Goal: Information Seeking & Learning: Learn about a topic

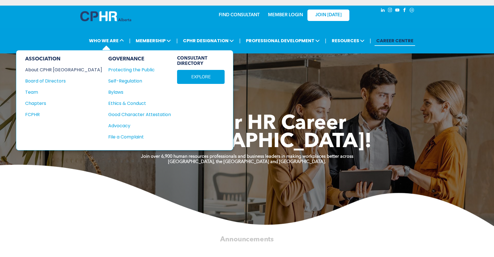
click at [60, 69] on div "About CPHR [GEOGRAPHIC_DATA]" at bounding box center [59, 69] width 69 height 7
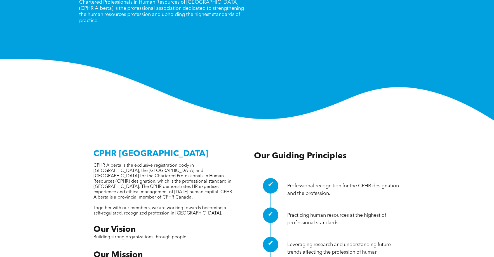
scroll to position [124, 0]
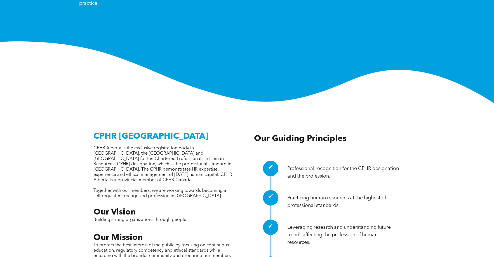
drag, startPoint x: 155, startPoint y: 122, endPoint x: 201, endPoint y: 121, distance: 45.9
click at [201, 146] on span "CPHR Alberta is the exclusive registration body in Alberta, the Northwest Terri…" at bounding box center [162, 164] width 139 height 36
click at [157, 146] on span "CPHR Alberta is the exclusive registration body in Alberta, the Northwest Terri…" at bounding box center [162, 164] width 139 height 36
drag, startPoint x: 154, startPoint y: 121, endPoint x: 210, endPoint y: 120, distance: 55.1
click at [210, 146] on span "CPHR Alberta is the exclusive registration body in Alberta, the Northwest Terri…" at bounding box center [162, 164] width 139 height 36
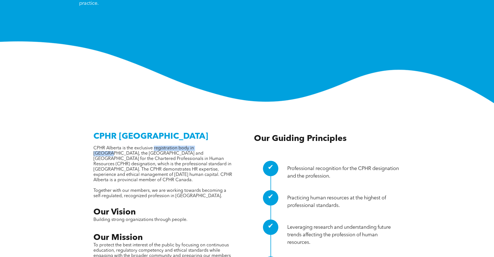
copy span "registration body in Alberta"
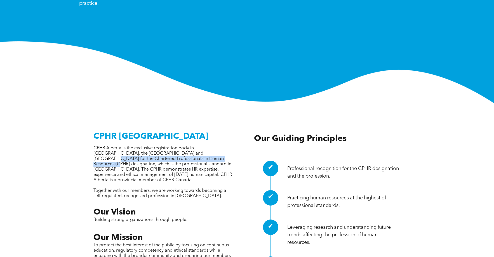
drag, startPoint x: 179, startPoint y: 127, endPoint x: 170, endPoint y: 131, distance: 9.4
click at [170, 146] on span "CPHR Alberta is the exclusive registration body in Alberta, the Northwest Terri…" at bounding box center [162, 164] width 139 height 36
copy span "Chartered Professionals in Human Resources (CPHR) designation"
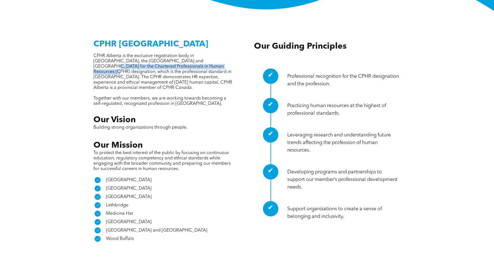
scroll to position [225, 0]
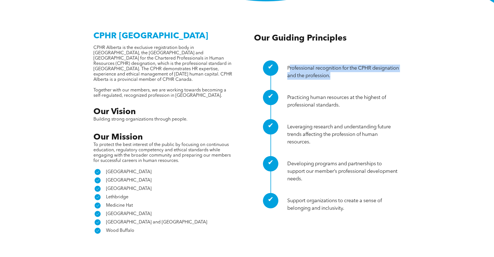
drag, startPoint x: 290, startPoint y: 40, endPoint x: 367, endPoint y: 51, distance: 77.7
click at [367, 65] on p "Professional recognition for the CPHR designation and the profession." at bounding box center [343, 72] width 113 height 15
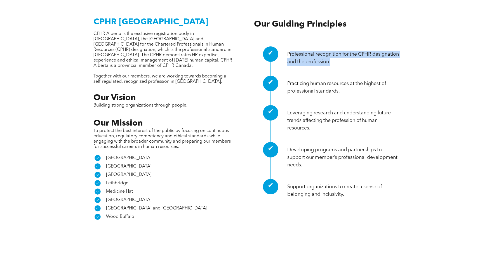
scroll to position [210, 0]
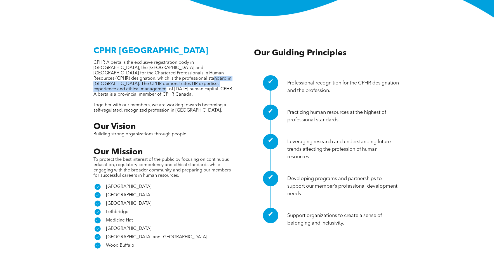
drag, startPoint x: 135, startPoint y: 51, endPoint x: 220, endPoint y: 58, distance: 86.2
click at [220, 60] on span "CPHR Alberta is the exclusive registration body in Alberta, the Northwest Terri…" at bounding box center [162, 78] width 139 height 36
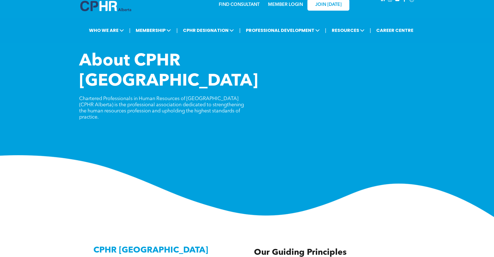
scroll to position [0, 0]
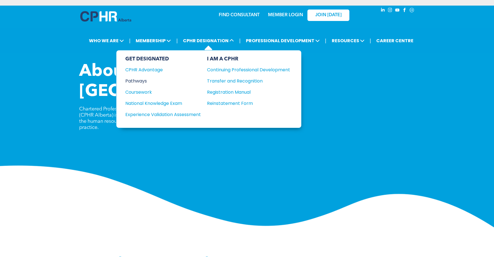
click at [142, 79] on div "Pathways" at bounding box center [159, 80] width 68 height 7
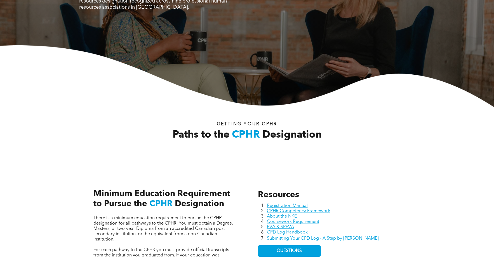
scroll to position [95, 0]
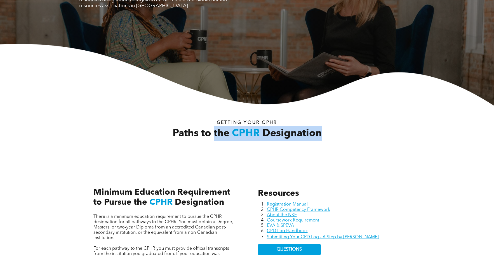
drag, startPoint x: 213, startPoint y: 133, endPoint x: 329, endPoint y: 131, distance: 115.8
click at [329, 131] on h2 "Paths to the CPHR Designation" at bounding box center [247, 133] width 178 height 15
copy h2 "the CPHR Designation"
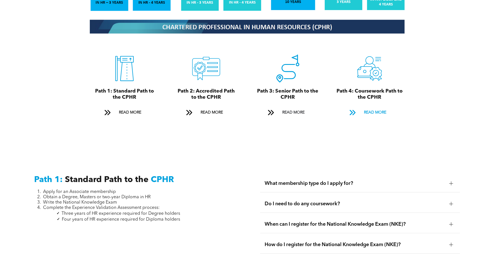
scroll to position [640, 0]
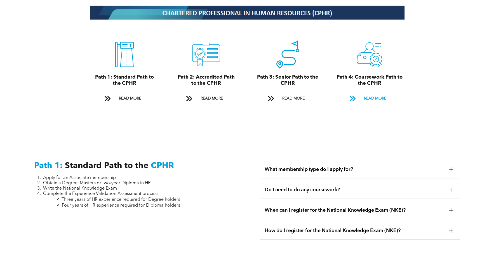
click at [374, 93] on span "READ MORE" at bounding box center [375, 98] width 26 height 10
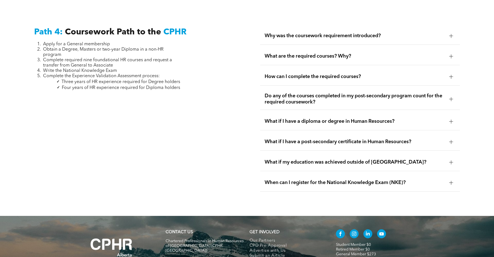
scroll to position [1657, 0]
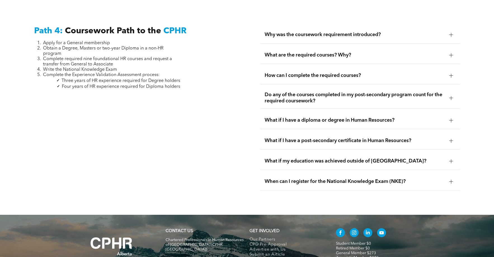
click at [311, 54] on span "What are the required courses? Why?" at bounding box center [355, 55] width 180 height 6
